Goal: Task Accomplishment & Management: Use online tool/utility

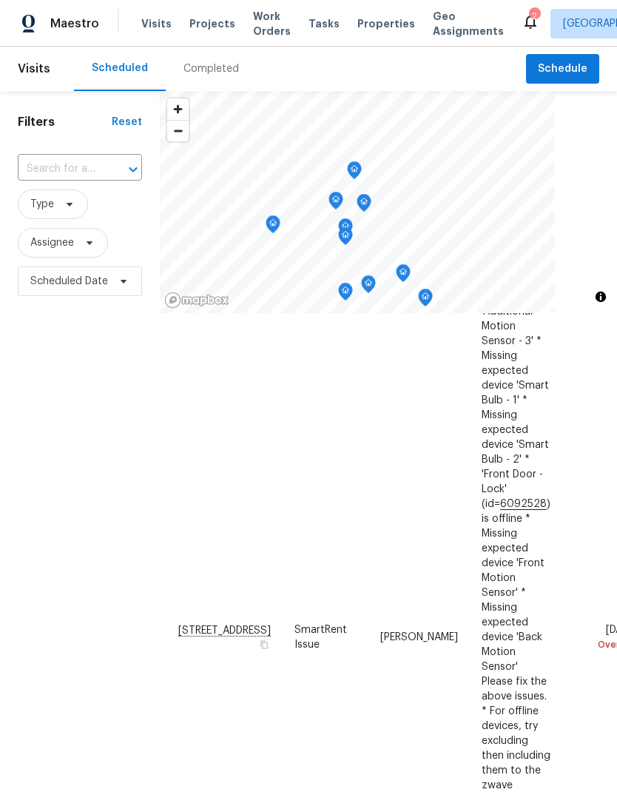
scroll to position [197, 0]
click at [0, 0] on icon at bounding box center [0, 0] width 0 height 0
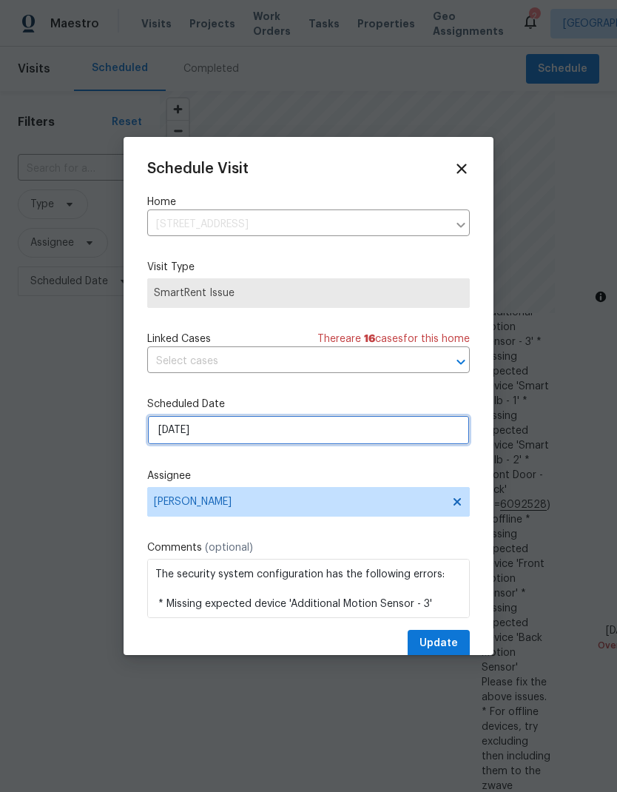
click at [375, 438] on input "[DATE]" at bounding box center [308, 430] width 323 height 30
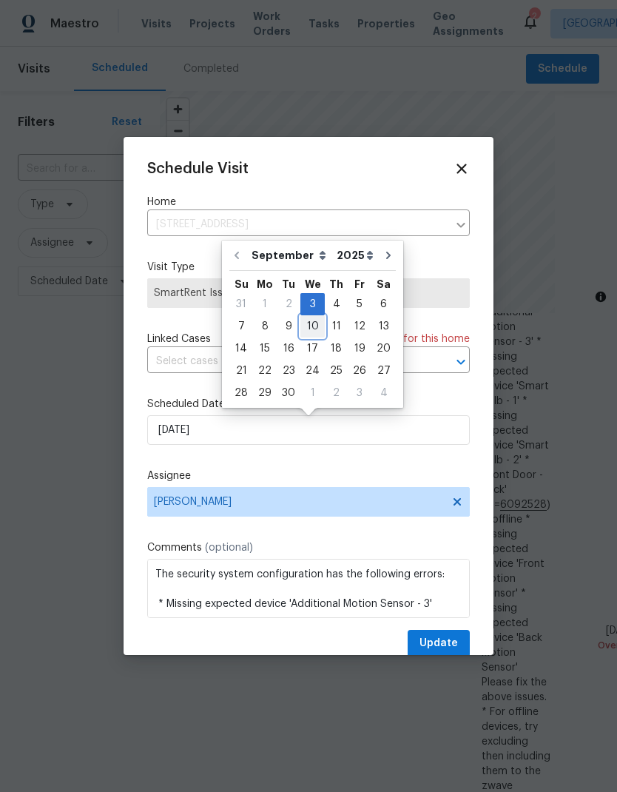
click at [315, 324] on div "10" at bounding box center [313, 326] width 24 height 21
type input "[DATE]"
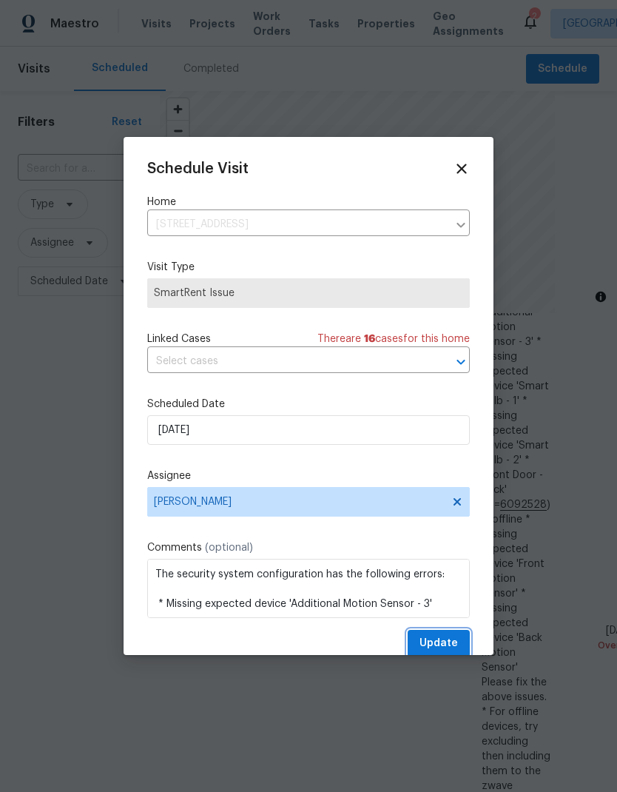
click at [449, 644] on span "Update" at bounding box center [439, 644] width 39 height 19
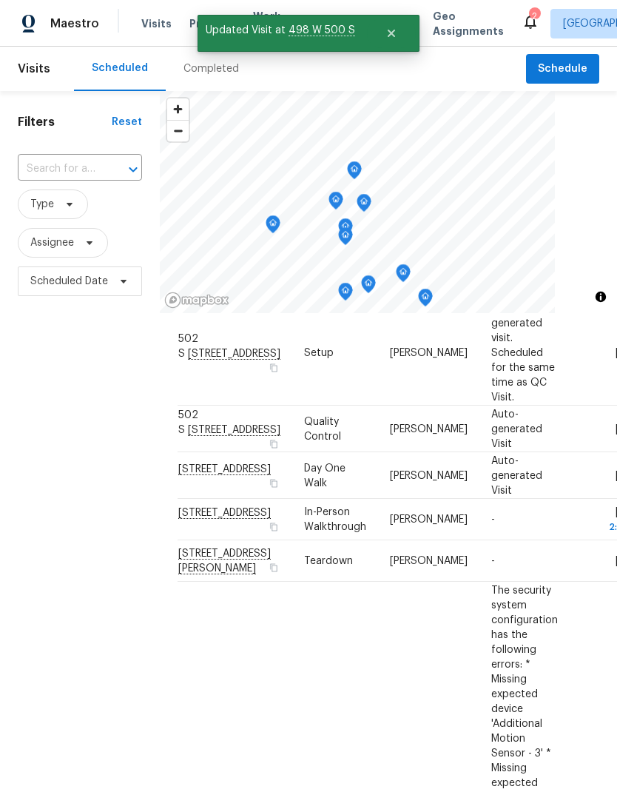
click at [55, 563] on div "Filters Reset ​ Type Assignee Scheduled Date" at bounding box center [80, 519] width 160 height 856
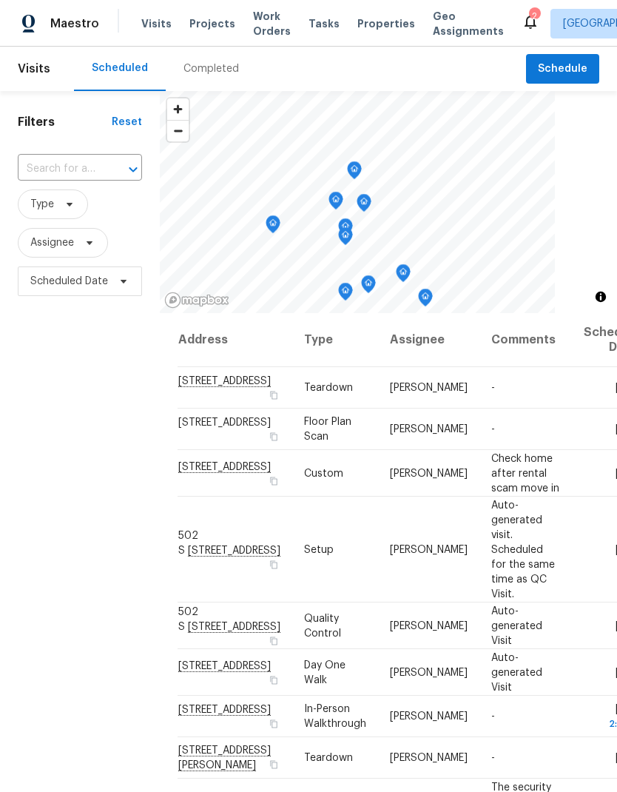
scroll to position [0, 0]
click at [0, 0] on icon at bounding box center [0, 0] width 0 height 0
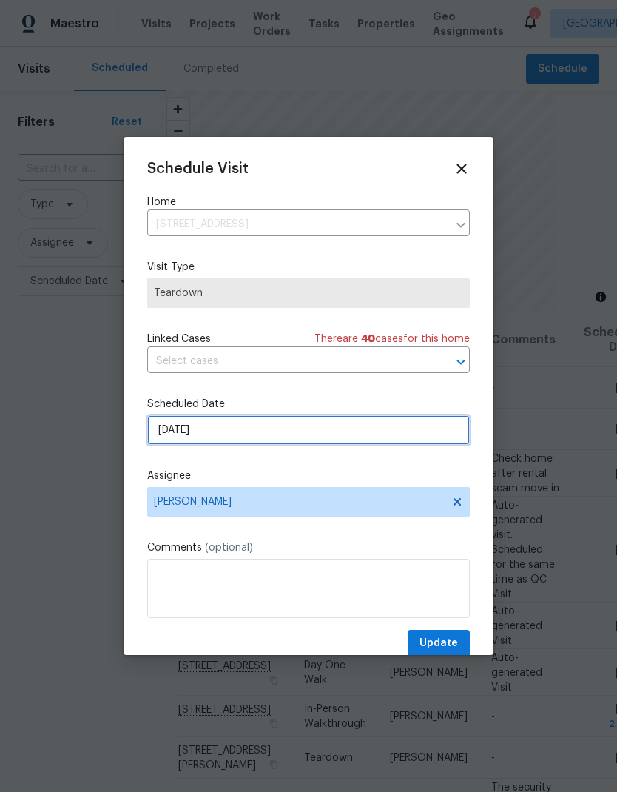
click at [357, 439] on input "[DATE]" at bounding box center [308, 430] width 323 height 30
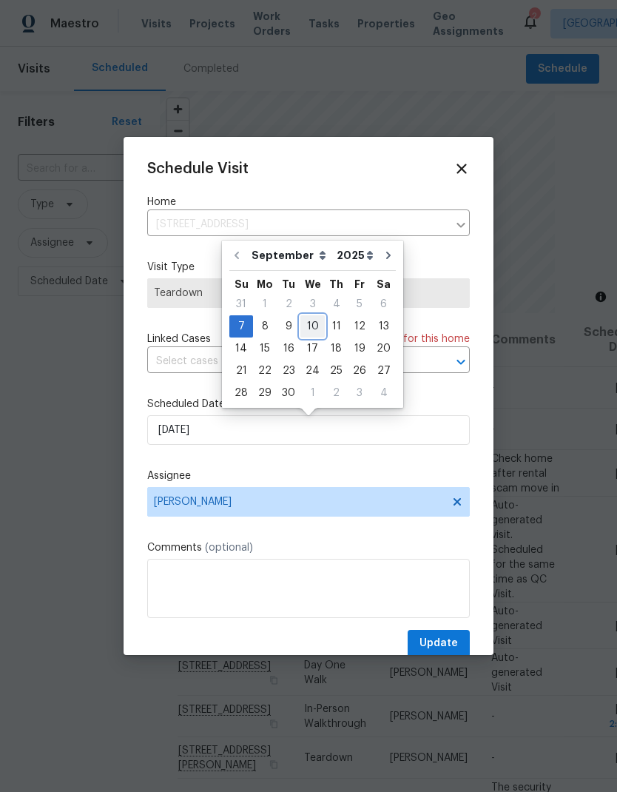
click at [310, 329] on div "10" at bounding box center [313, 326] width 24 height 21
type input "[DATE]"
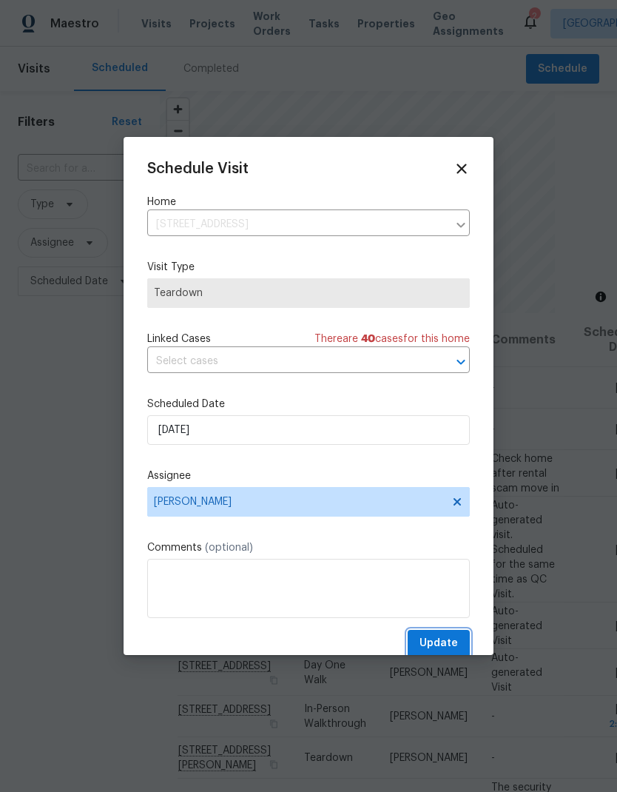
click at [444, 650] on span "Update" at bounding box center [439, 644] width 39 height 19
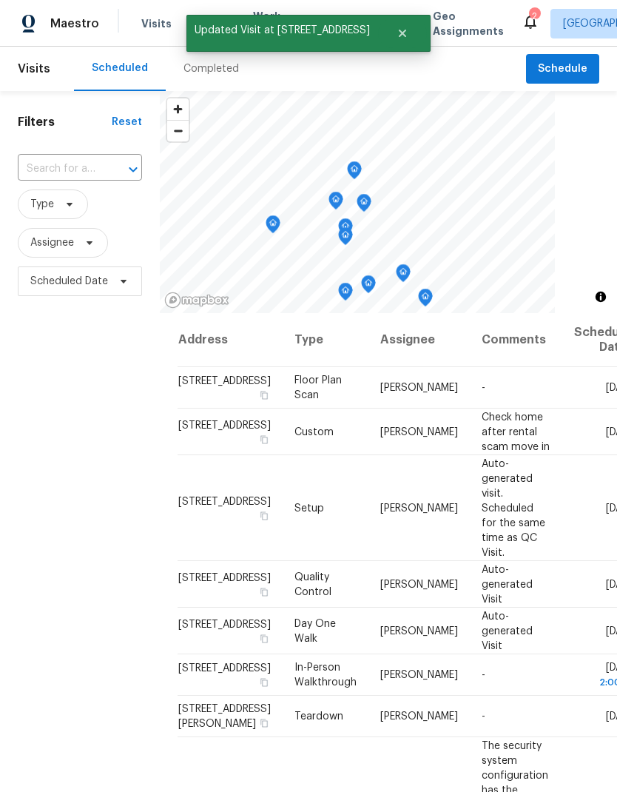
click at [39, 480] on div "Filters Reset ​ Type Assignee Scheduled Date" at bounding box center [80, 519] width 160 height 856
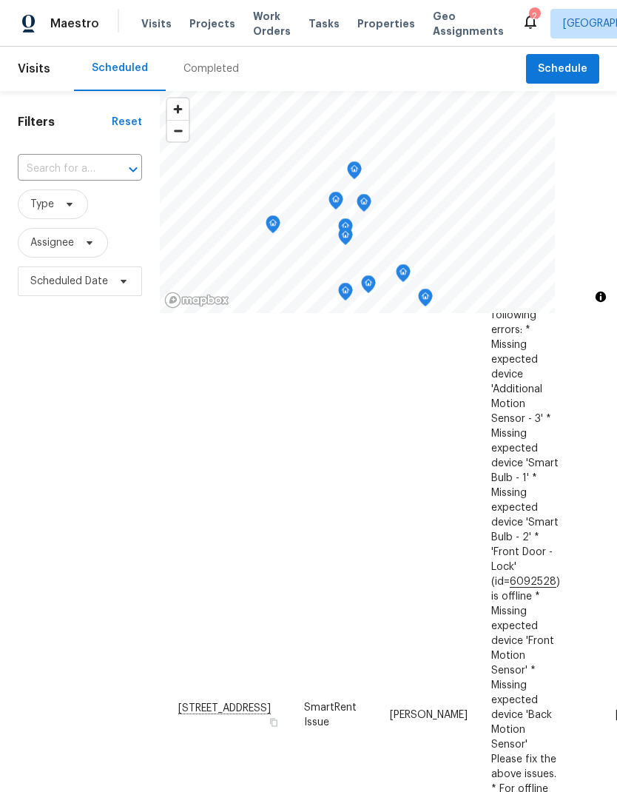
scroll to position [491, 0]
click at [0, 0] on icon at bounding box center [0, 0] width 0 height 0
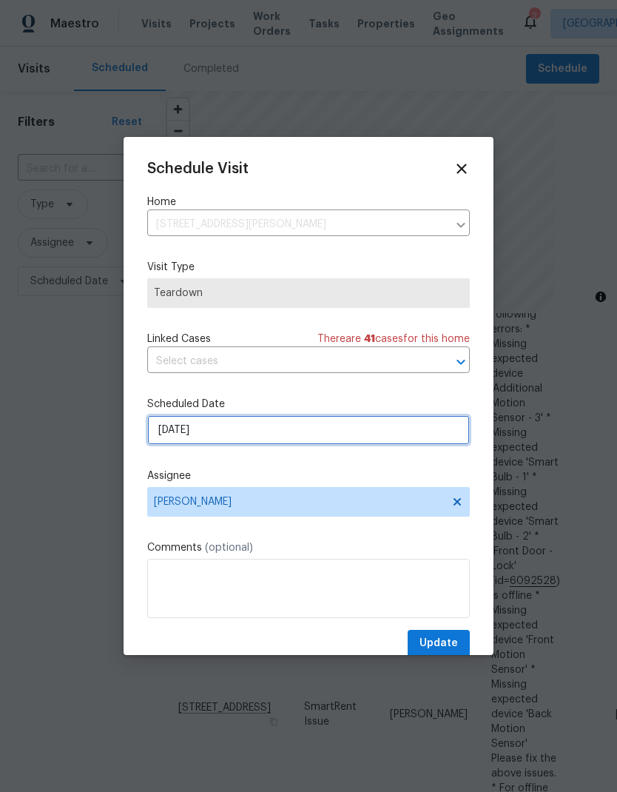
click at [382, 442] on input "[DATE]" at bounding box center [308, 430] width 323 height 30
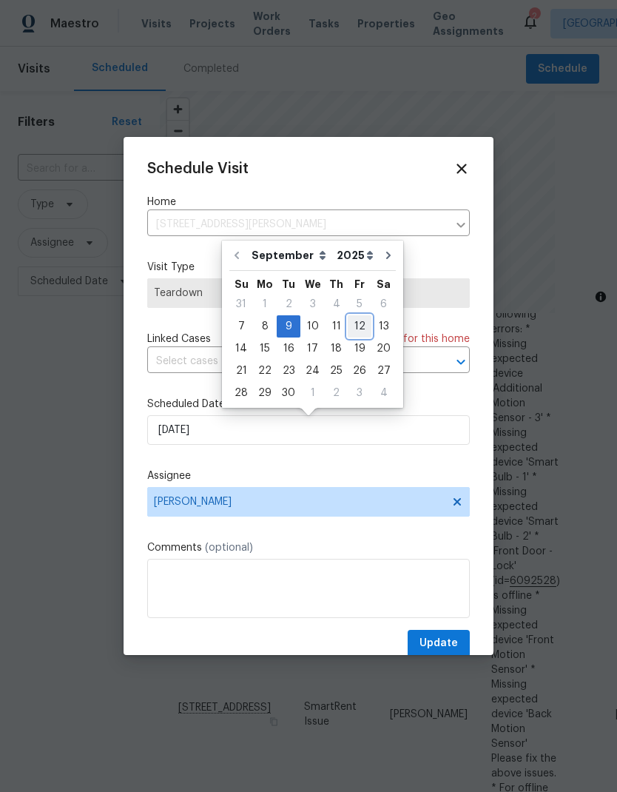
click at [355, 332] on div "12" at bounding box center [360, 326] width 24 height 21
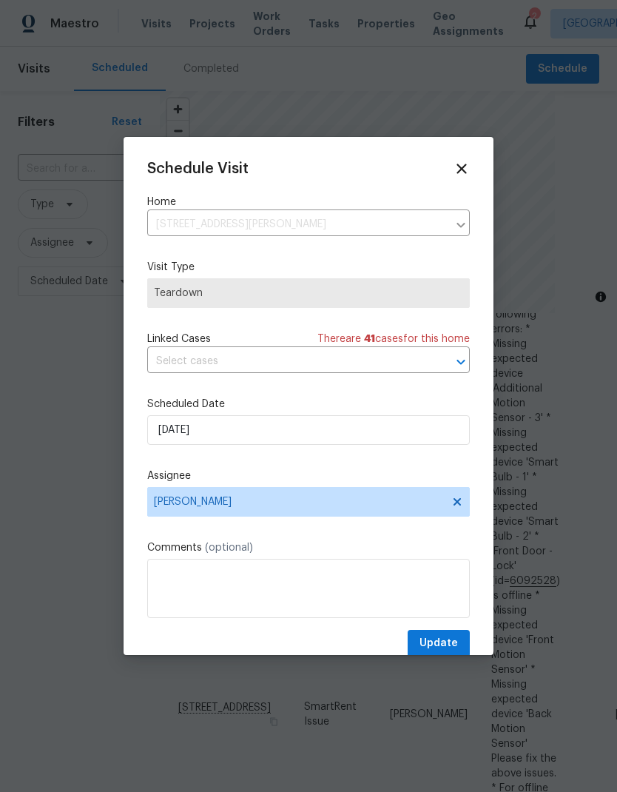
type input "[DATE]"
click at [445, 648] on span "Update" at bounding box center [439, 644] width 39 height 19
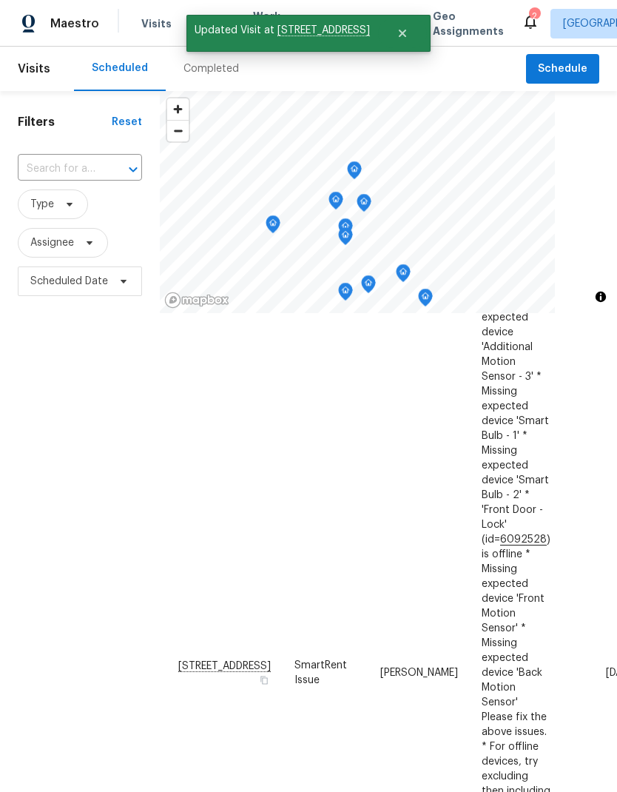
click at [64, 501] on div "Filters Reset ​ Type Assignee Scheduled Date" at bounding box center [80, 519] width 160 height 856
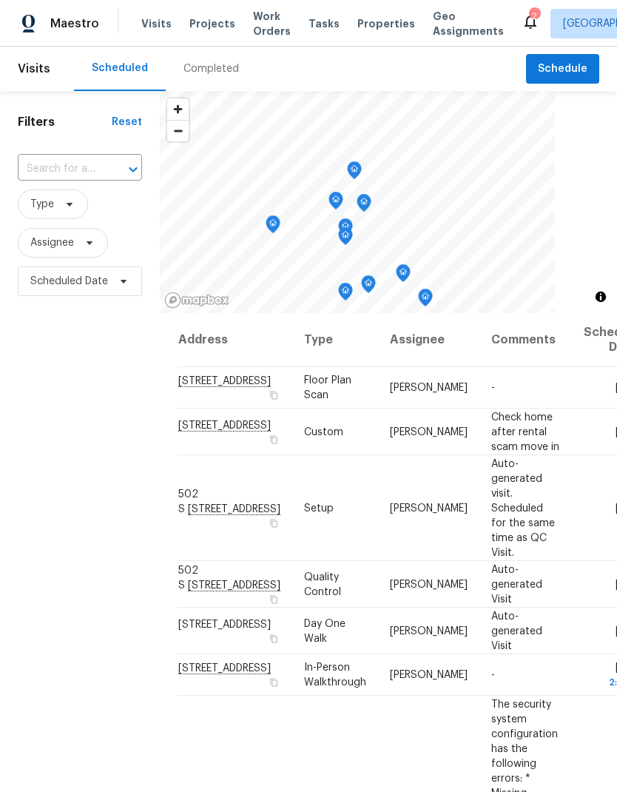
scroll to position [0, 0]
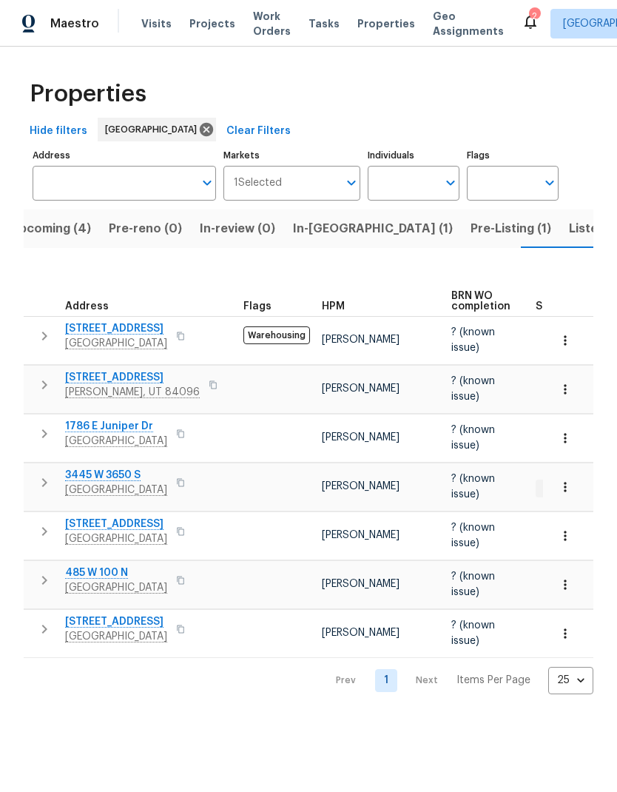
click at [415, 180] on input "Individuals" at bounding box center [403, 183] width 70 height 35
type input "scott"
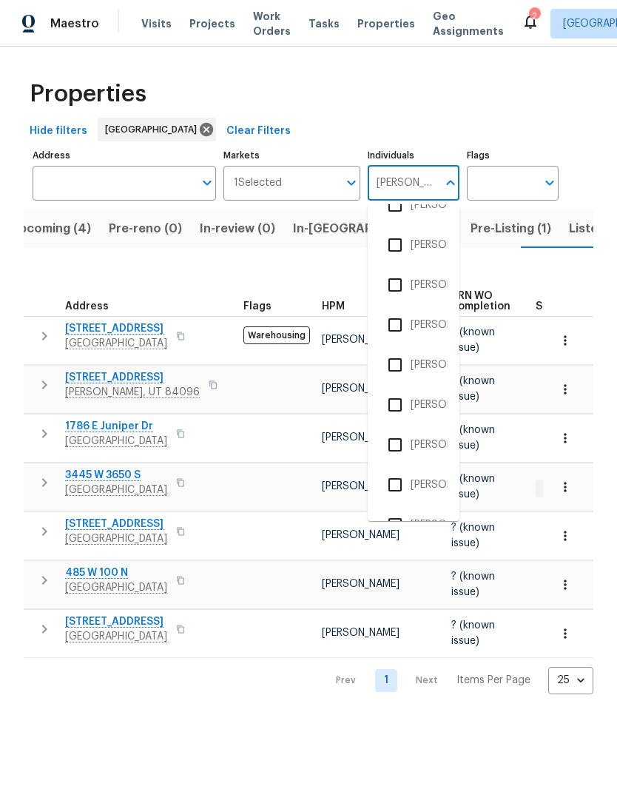
scroll to position [304, 0]
click at [393, 252] on input "checkbox" at bounding box center [395, 246] width 31 height 31
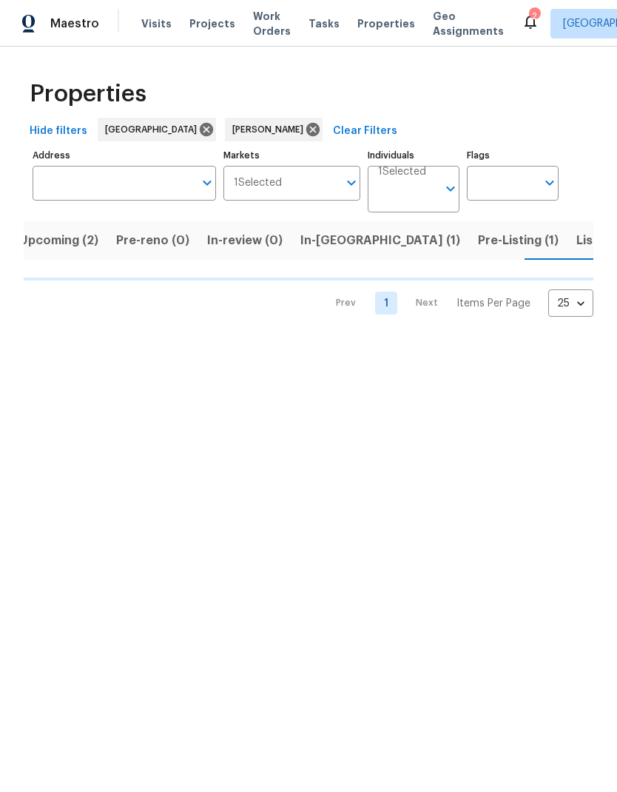
scroll to position [0, 15]
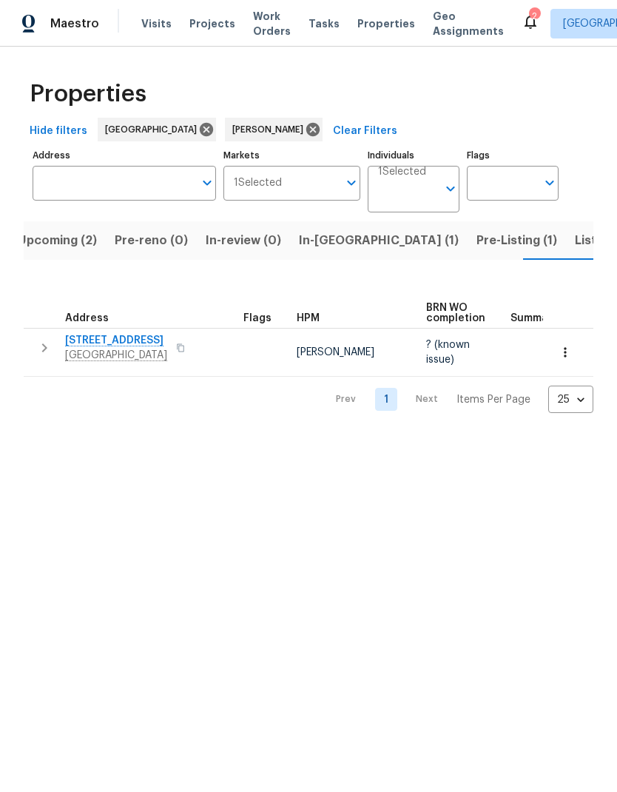
click at [566, 90] on div "Properties" at bounding box center [309, 93] width 570 height 47
click at [307, 134] on icon at bounding box center [313, 129] width 13 height 13
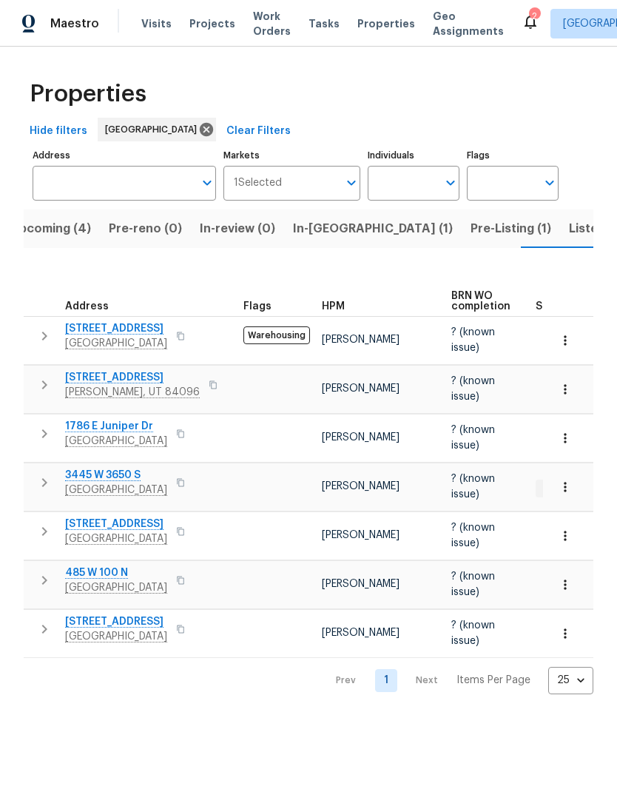
click at [415, 184] on input "Individuals" at bounding box center [403, 183] width 70 height 35
type input "Scott beirdneau"
click at [401, 222] on input "checkbox" at bounding box center [395, 230] width 31 height 31
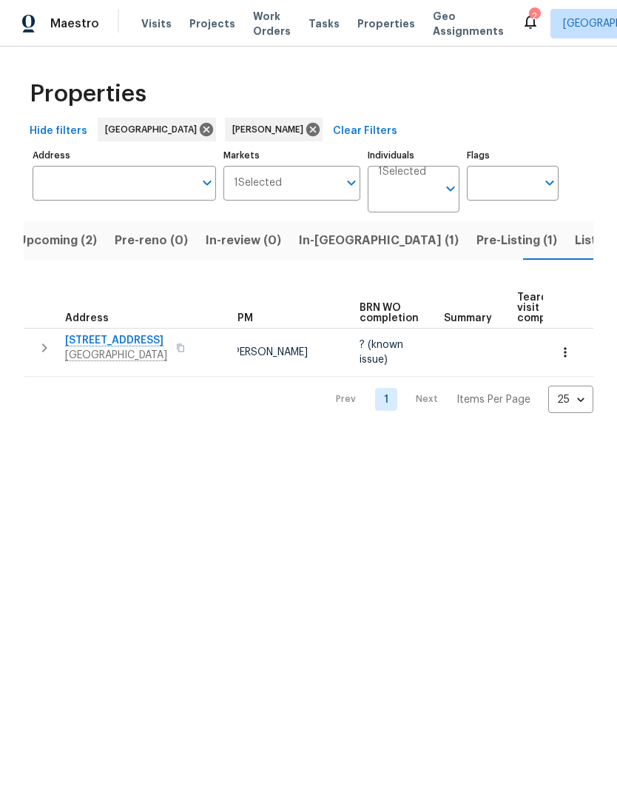
scroll to position [0, 41]
